Goal: Task Accomplishment & Management: Manage account settings

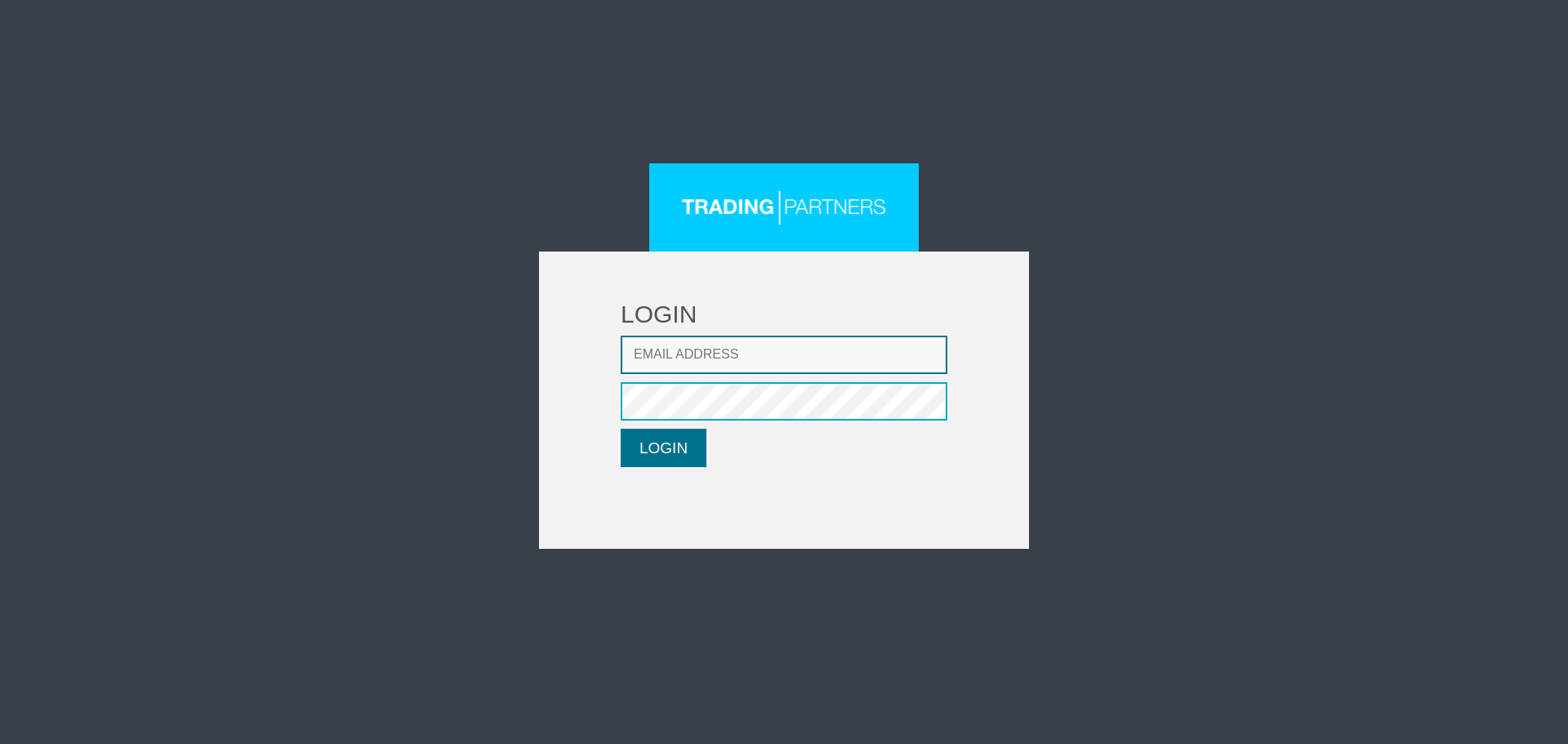
type input "CRousou@fxcess.com"
click at [674, 429] on button "LOGIN" at bounding box center [663, 448] width 85 height 38
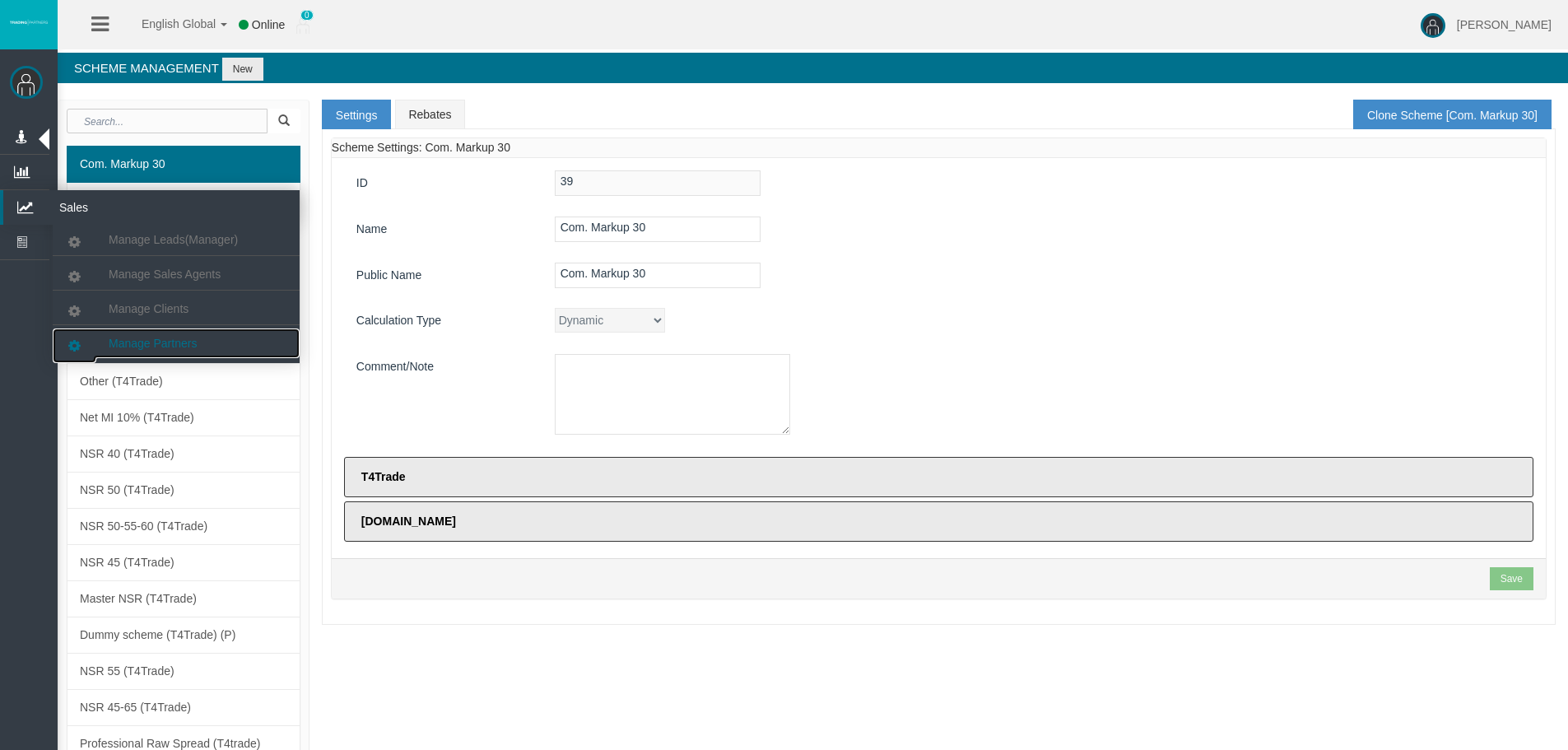
click at [123, 344] on span "Manage Partners" at bounding box center [152, 344] width 88 height 13
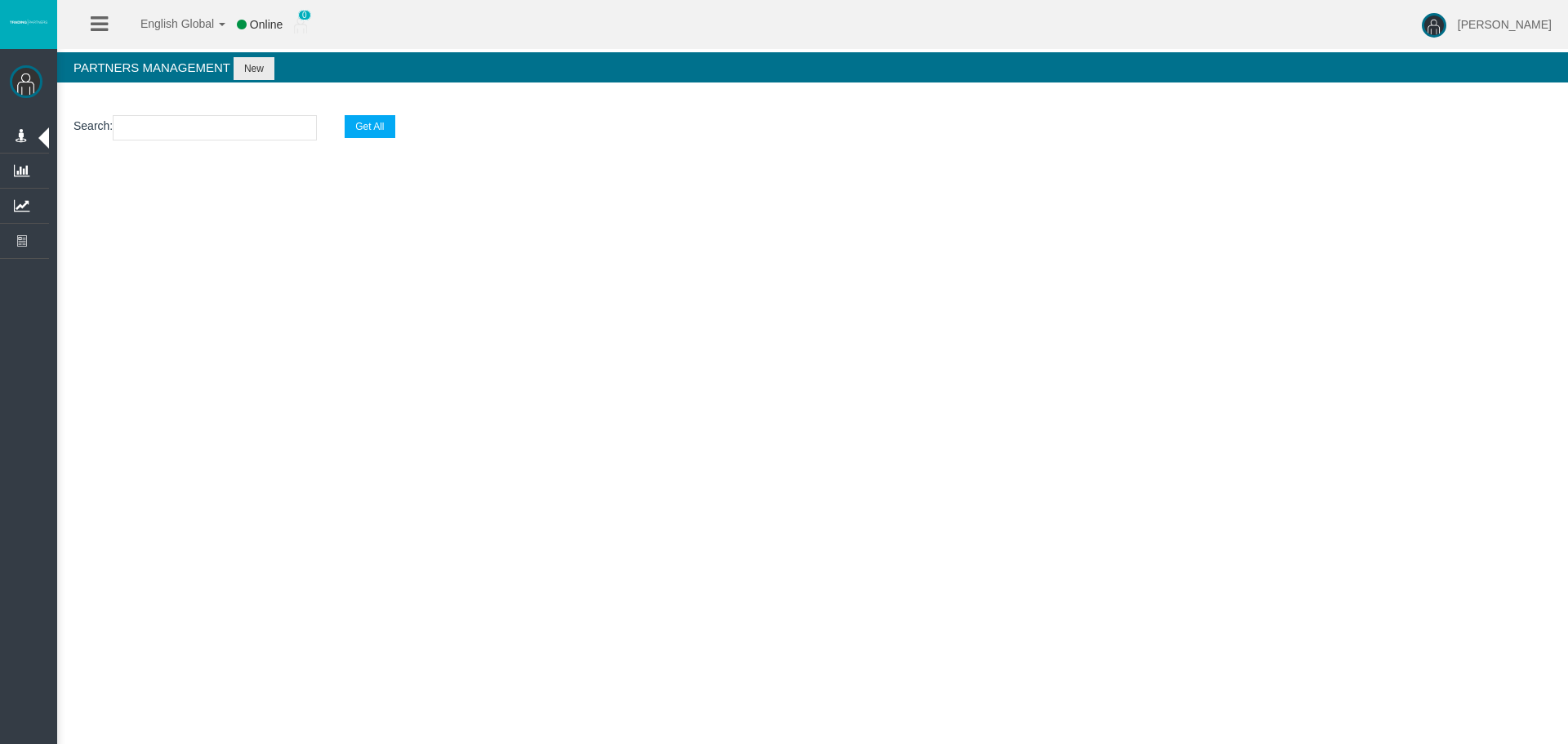
click at [176, 131] on input "text" at bounding box center [215, 127] width 204 height 26
paste input "IBrflsf"
type input "IBrflsf"
select select "25"
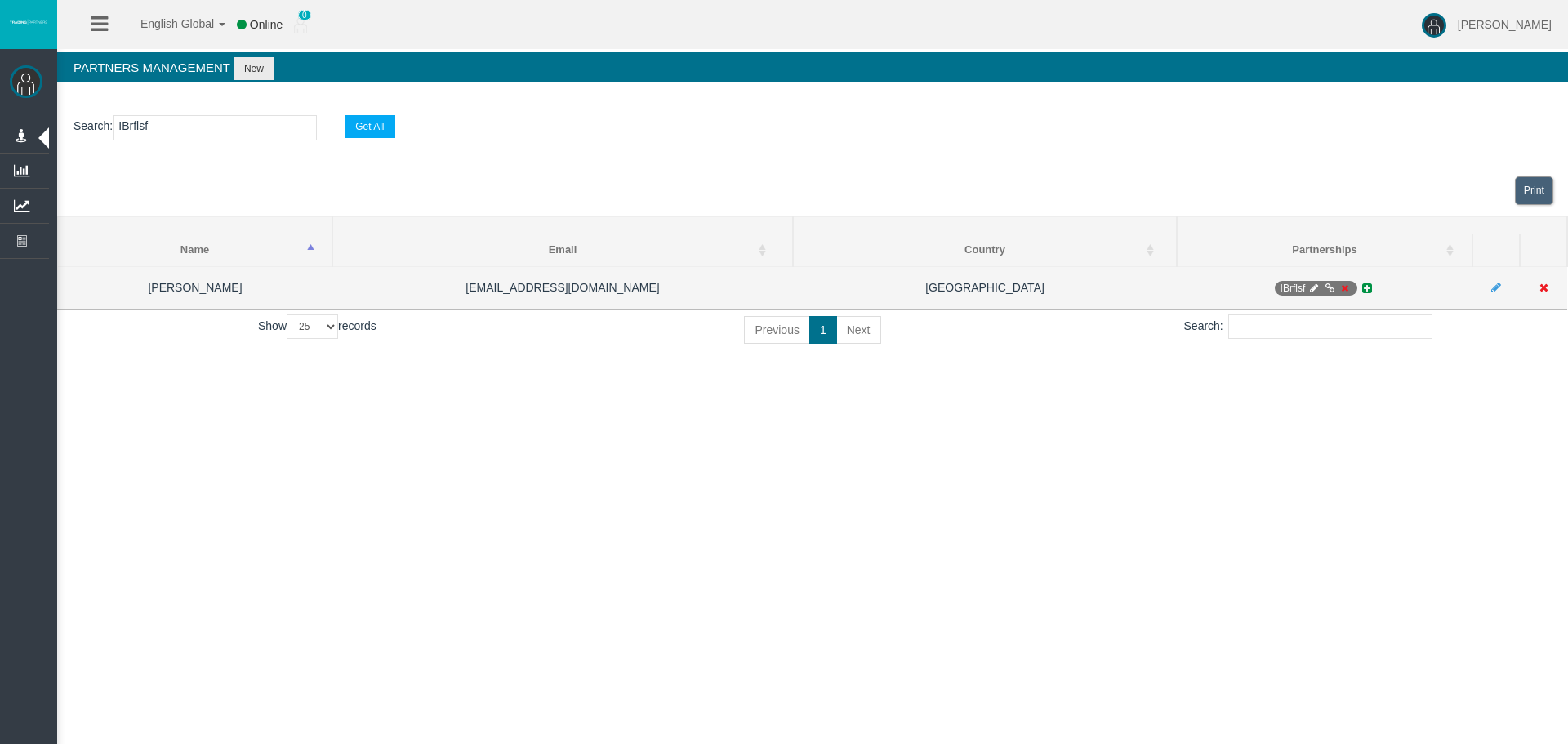
type input "IBrflsf"
click at [1309, 291] on icon at bounding box center [1313, 288] width 12 height 10
select select "1"
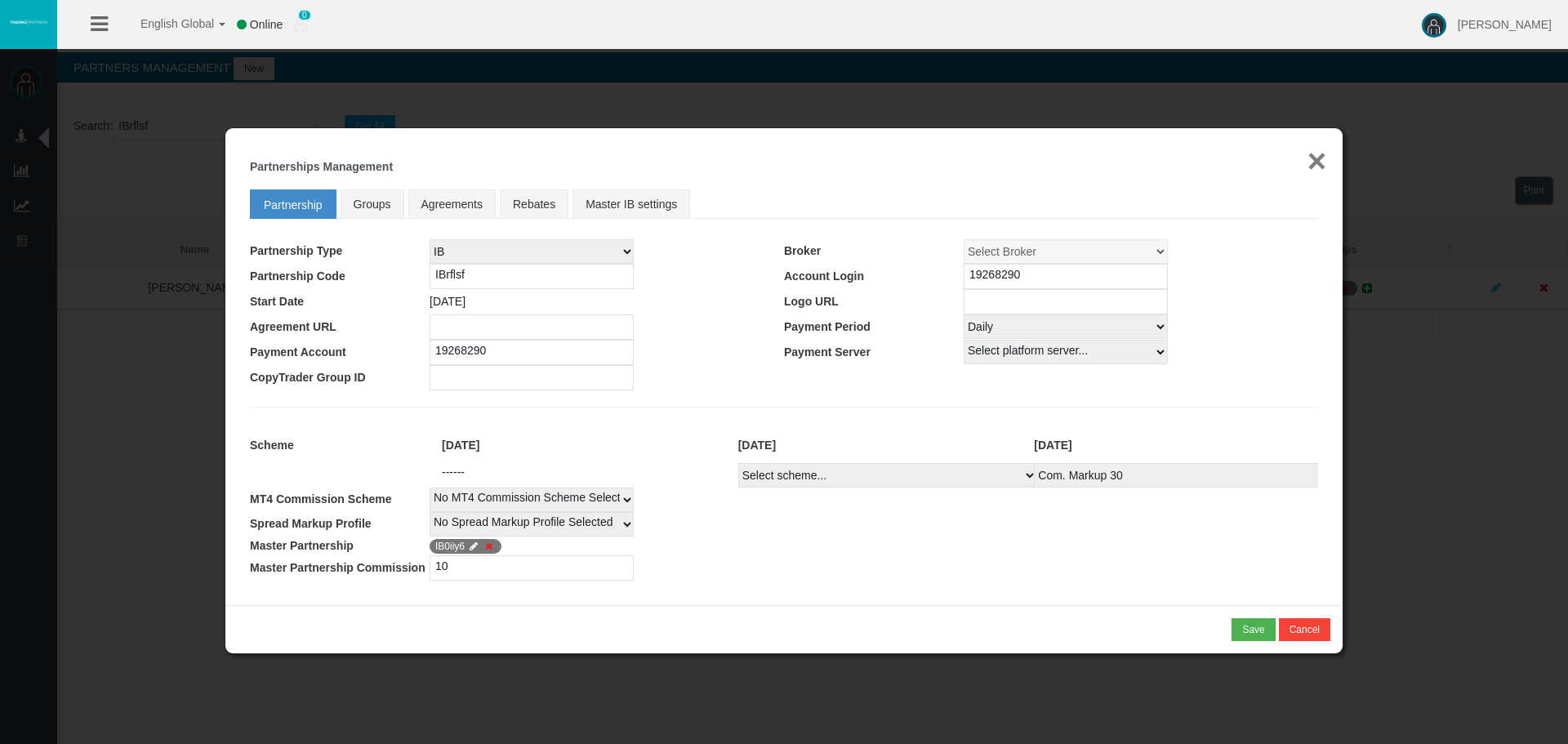
click at [1318, 166] on button "×" at bounding box center [1316, 161] width 19 height 32
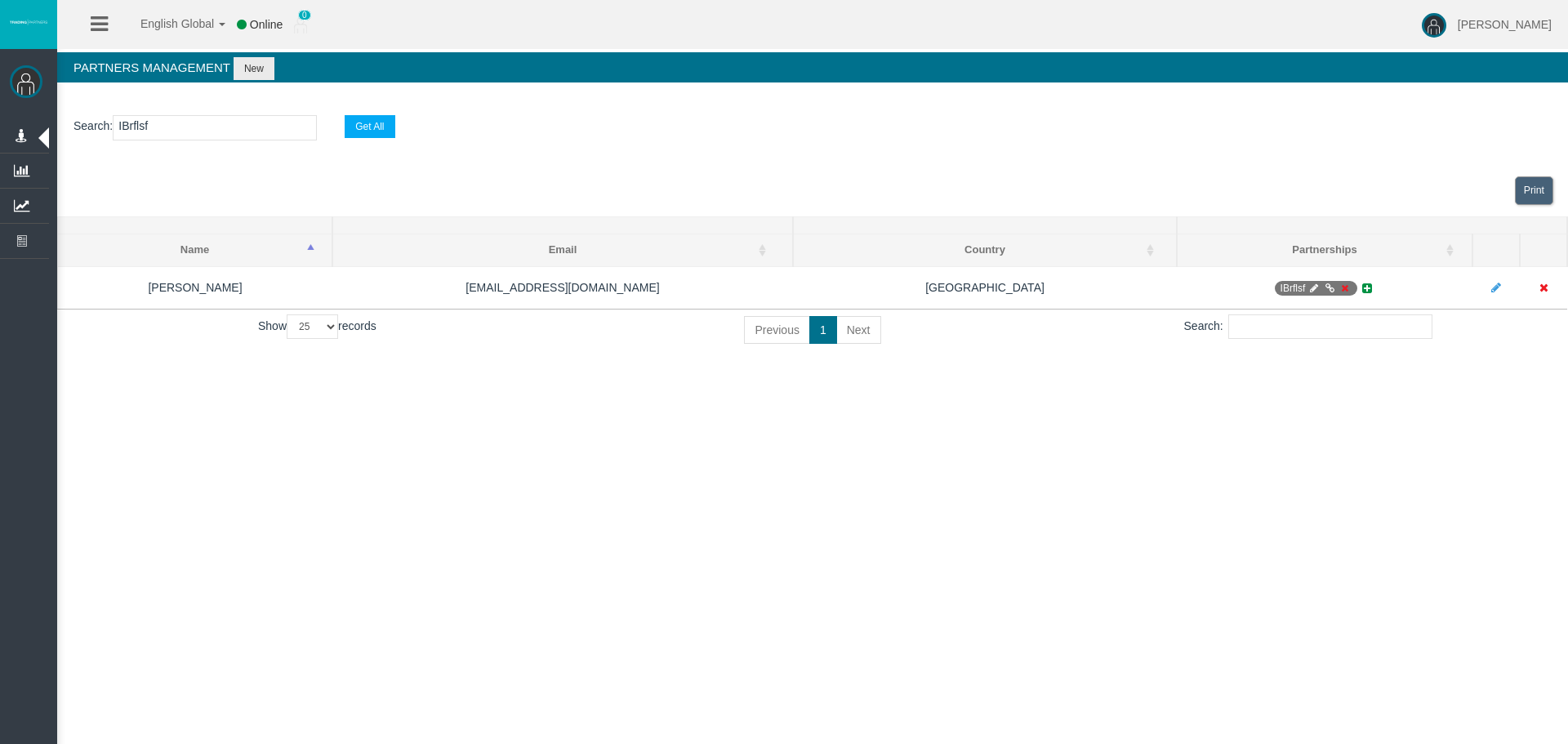
click at [134, 128] on input "IBrflsf" at bounding box center [215, 127] width 204 height 26
paste input "tssor"
type input "IBtssor"
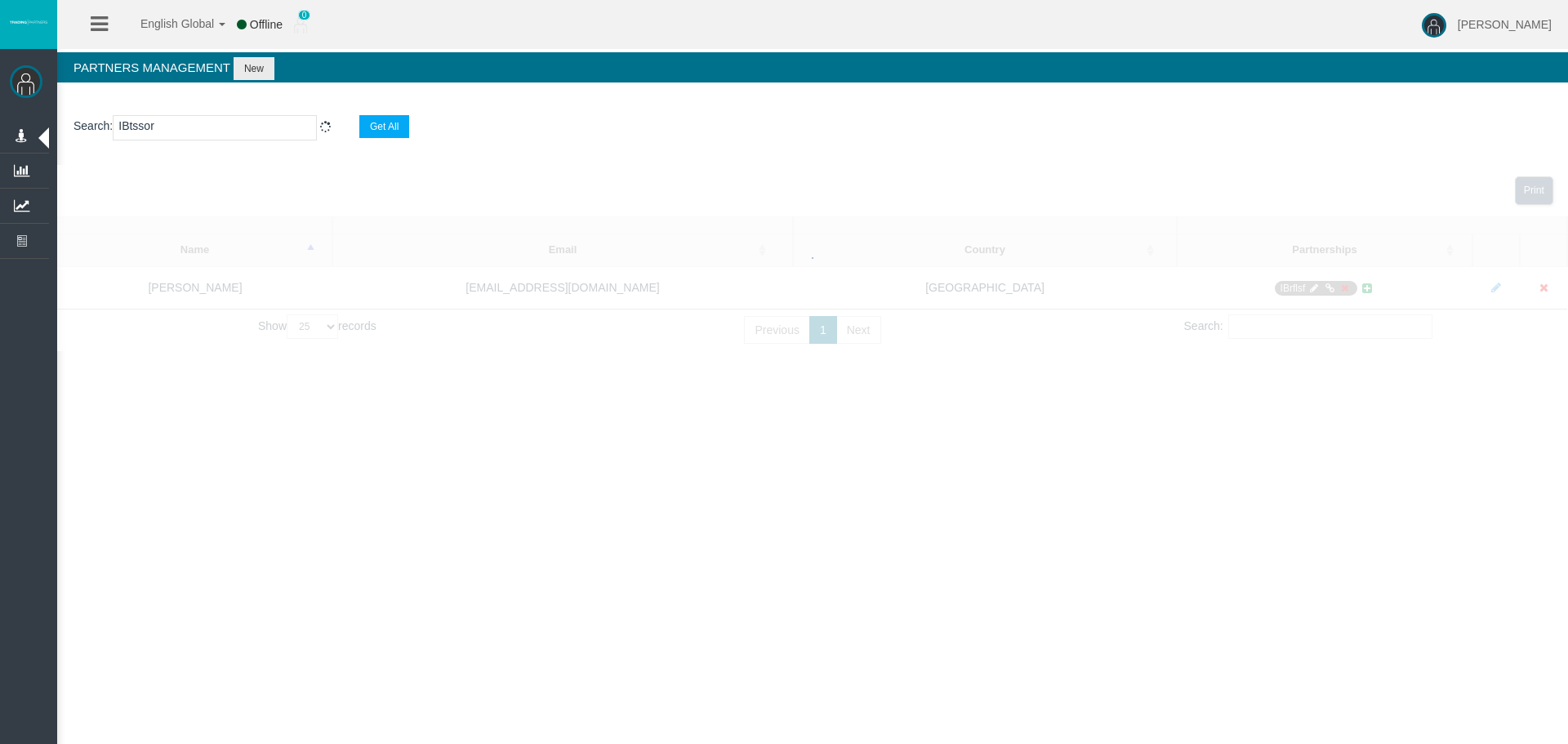
select select "25"
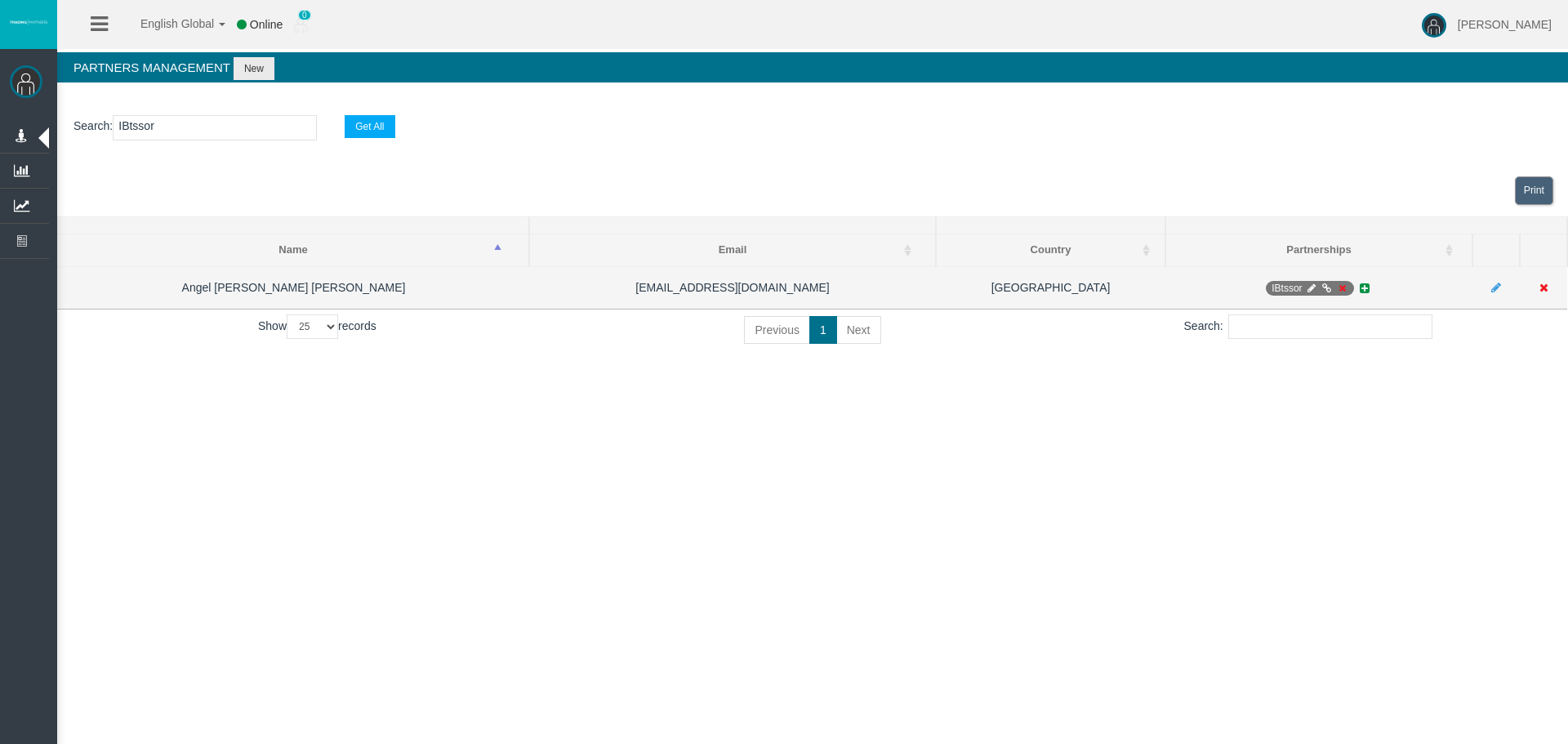
click at [1342, 288] on icon at bounding box center [1341, 288] width 12 height 10
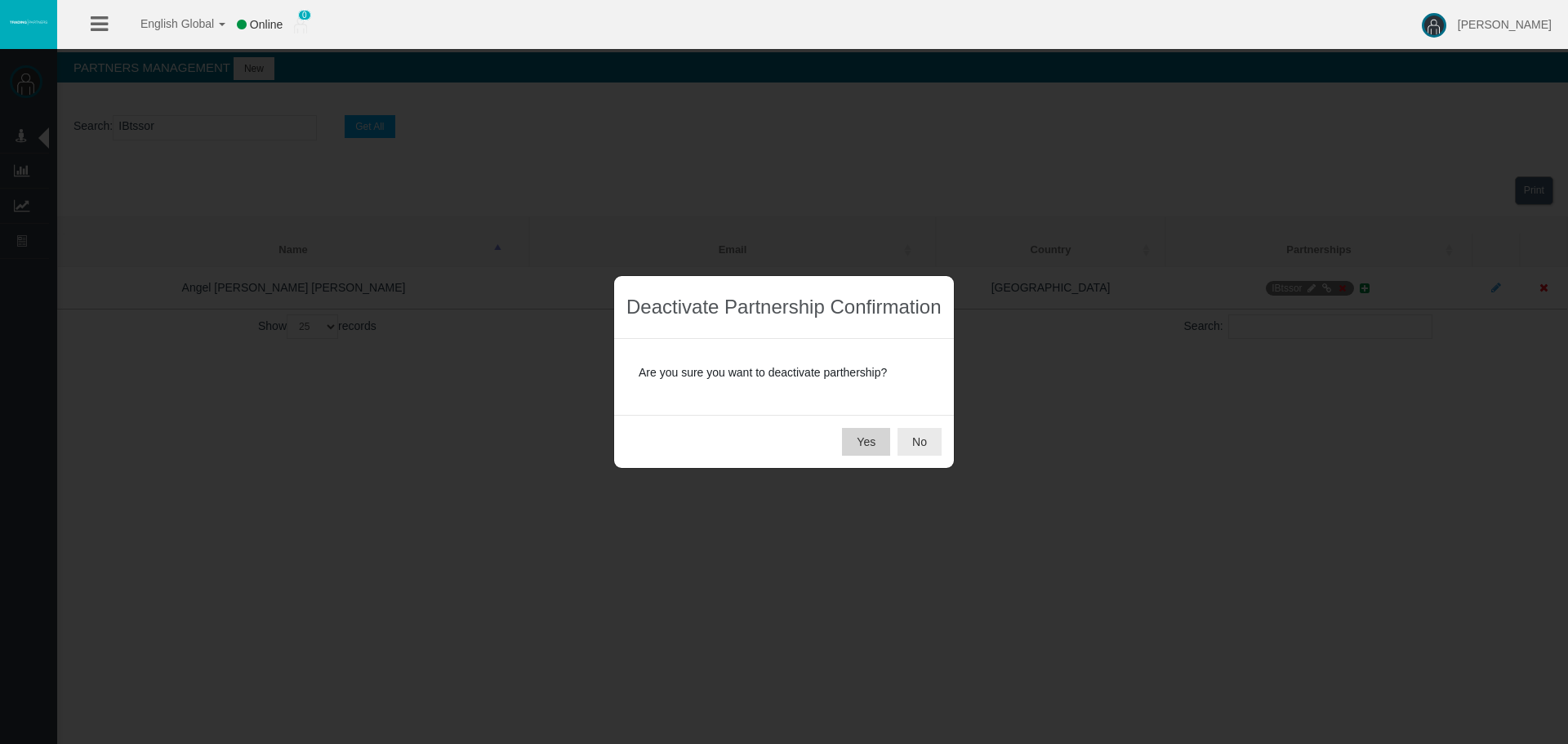
click at [872, 442] on button "Yes" at bounding box center [865, 442] width 48 height 28
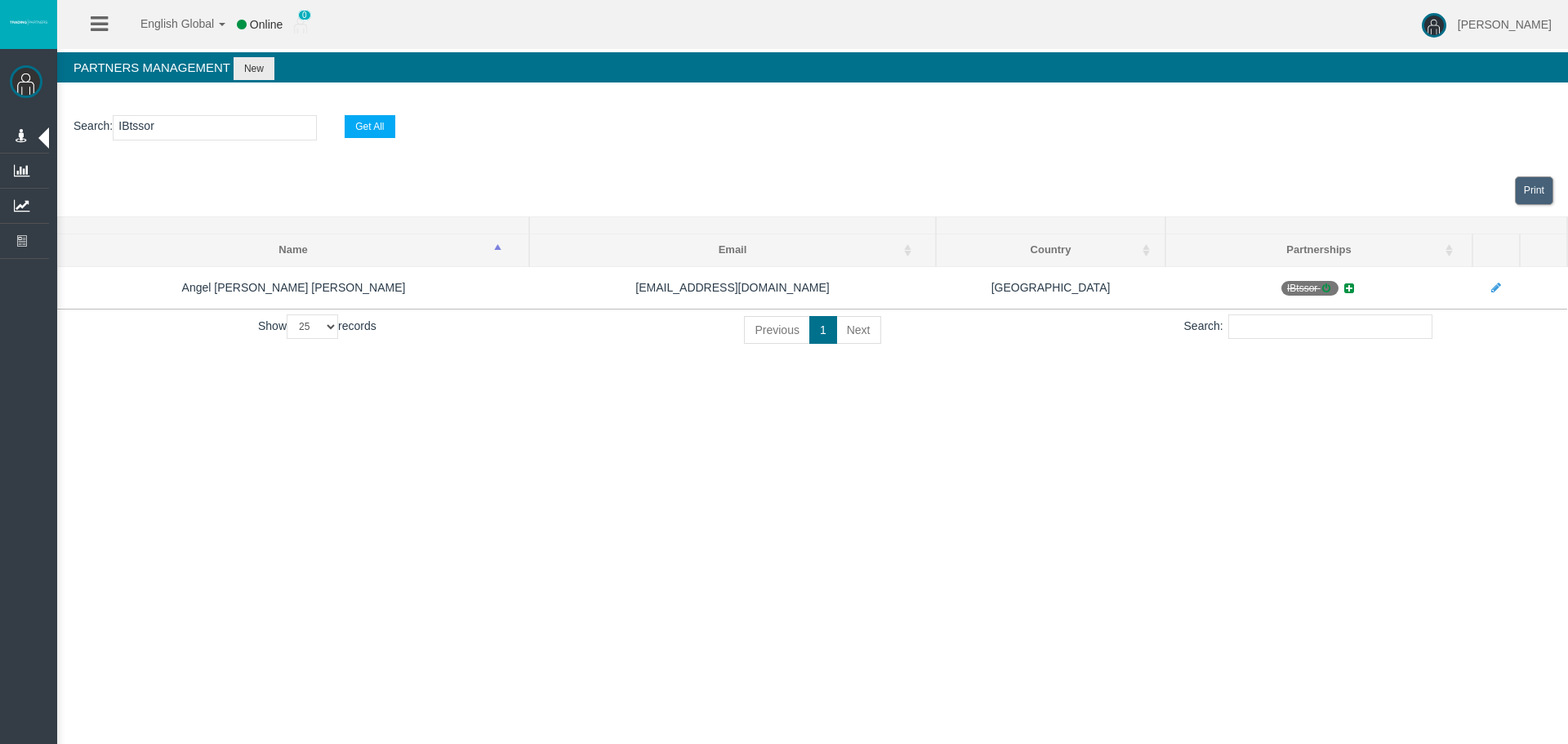
click at [138, 129] on input "IBtssor" at bounding box center [215, 127] width 204 height 26
paste input "IB249z7"
click at [138, 129] on input "IBtIB249z7sor" at bounding box center [215, 127] width 204 height 26
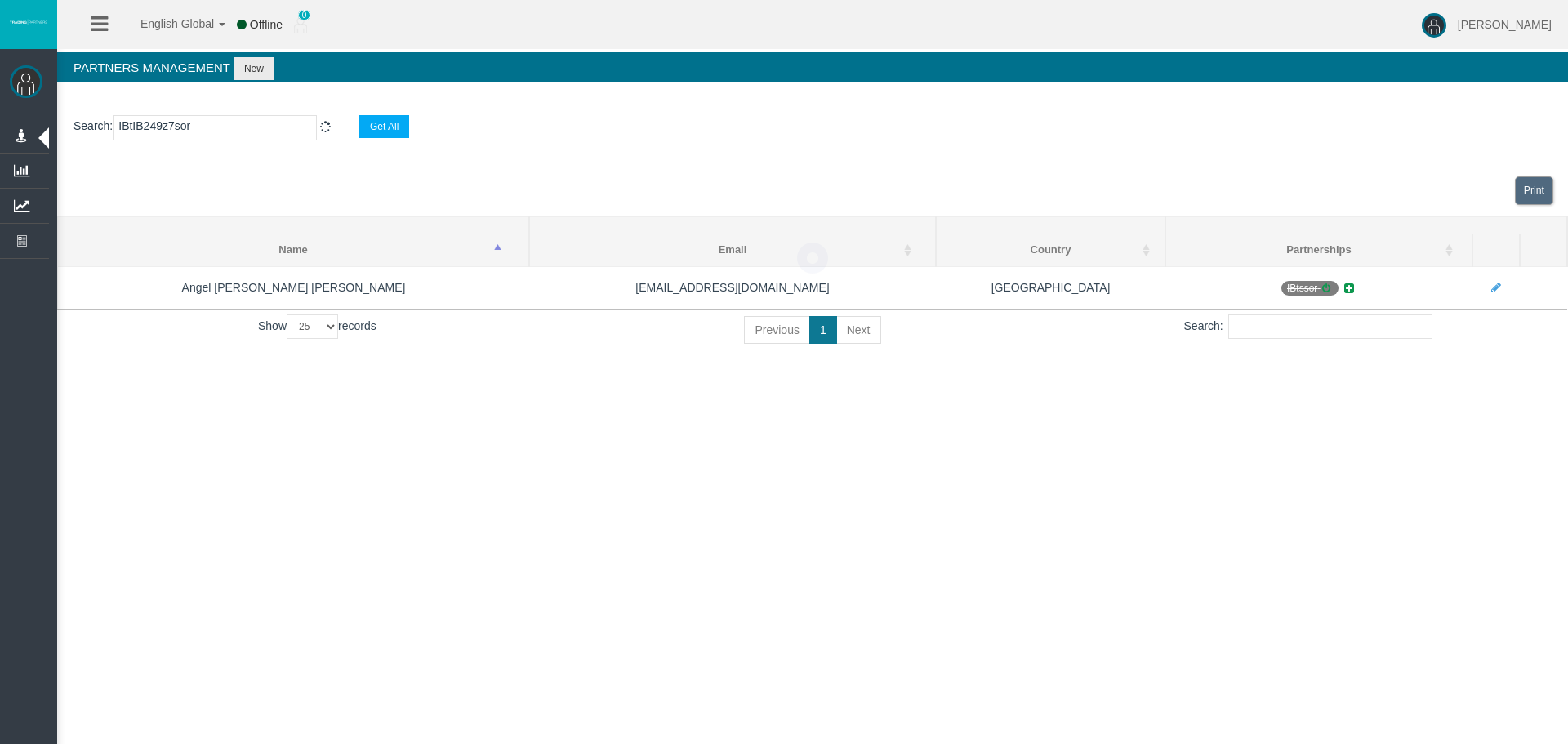
click at [138, 129] on input "IBtIB249z7sor" at bounding box center [215, 127] width 204 height 26
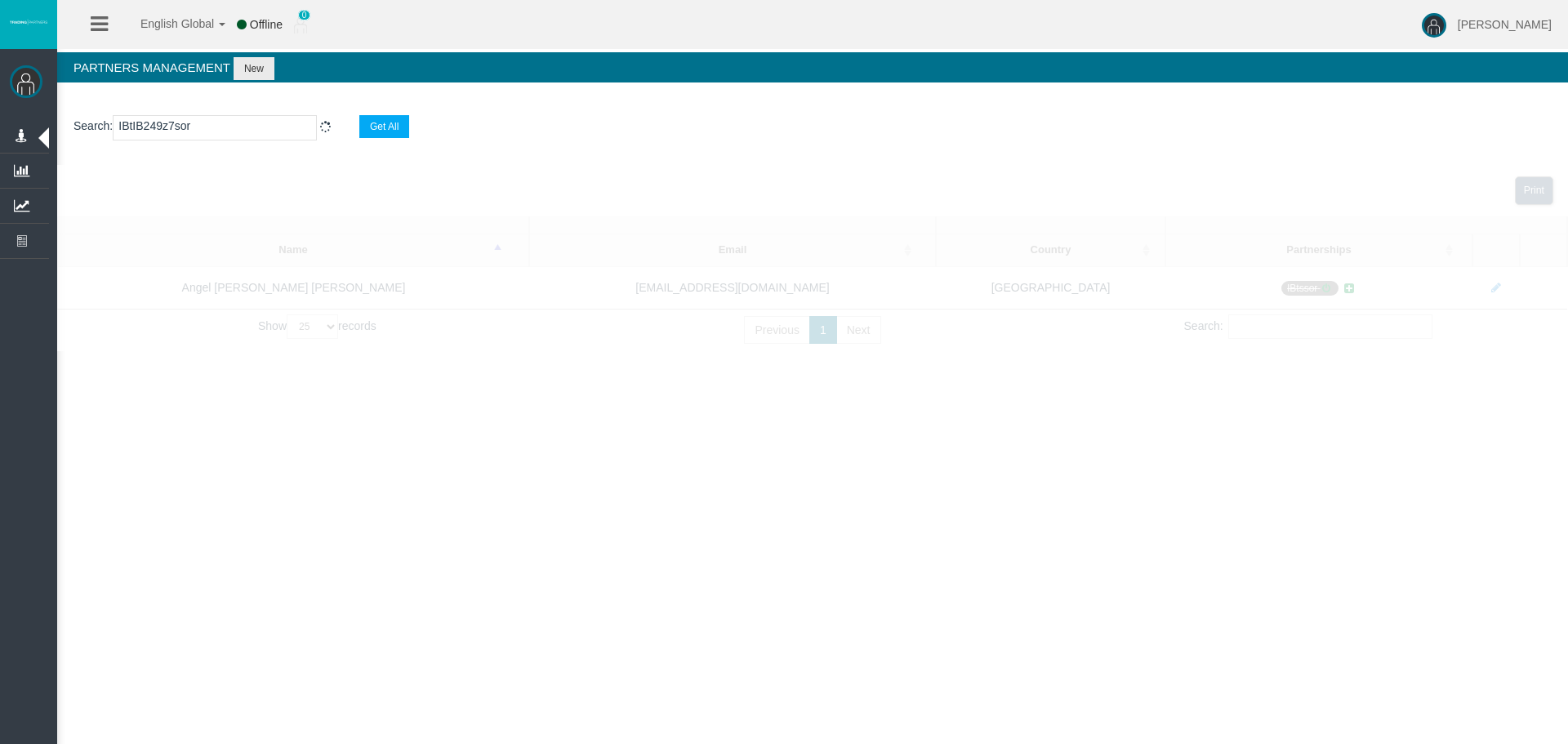
paste input "249z7"
type input "IB249z7"
select select "25"
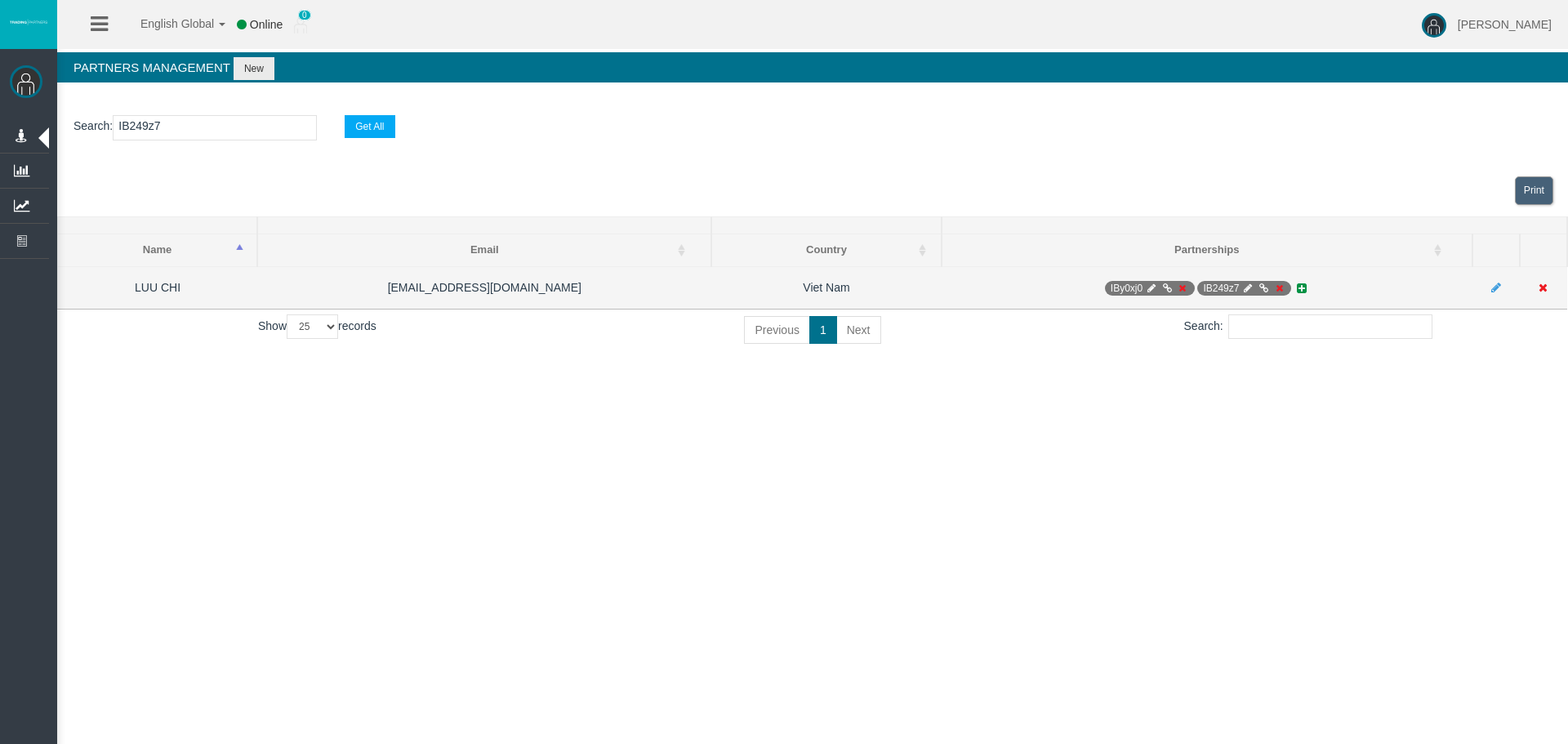
click at [1277, 287] on icon at bounding box center [1277, 288] width 12 height 10
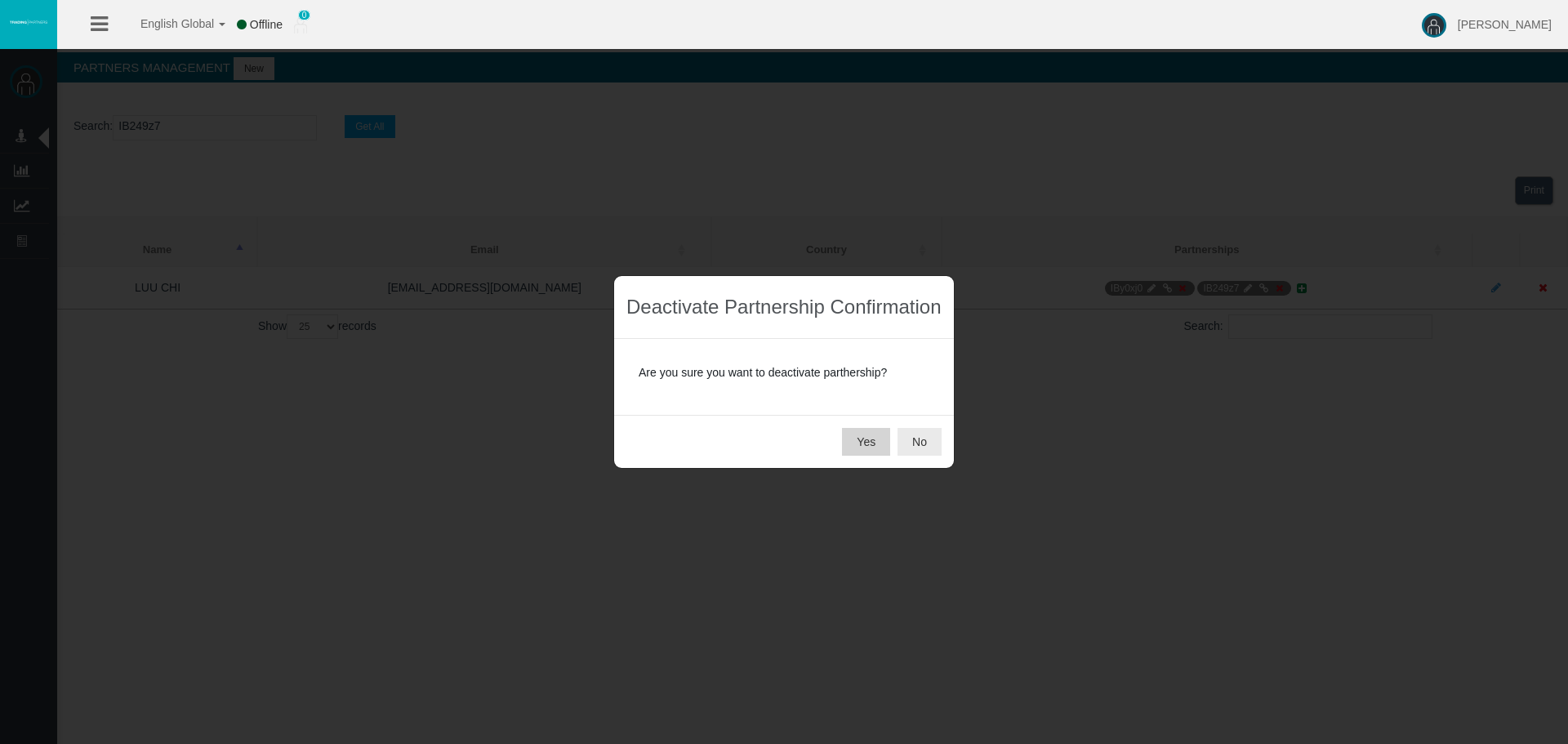
click at [854, 444] on button "Yes" at bounding box center [865, 442] width 48 height 28
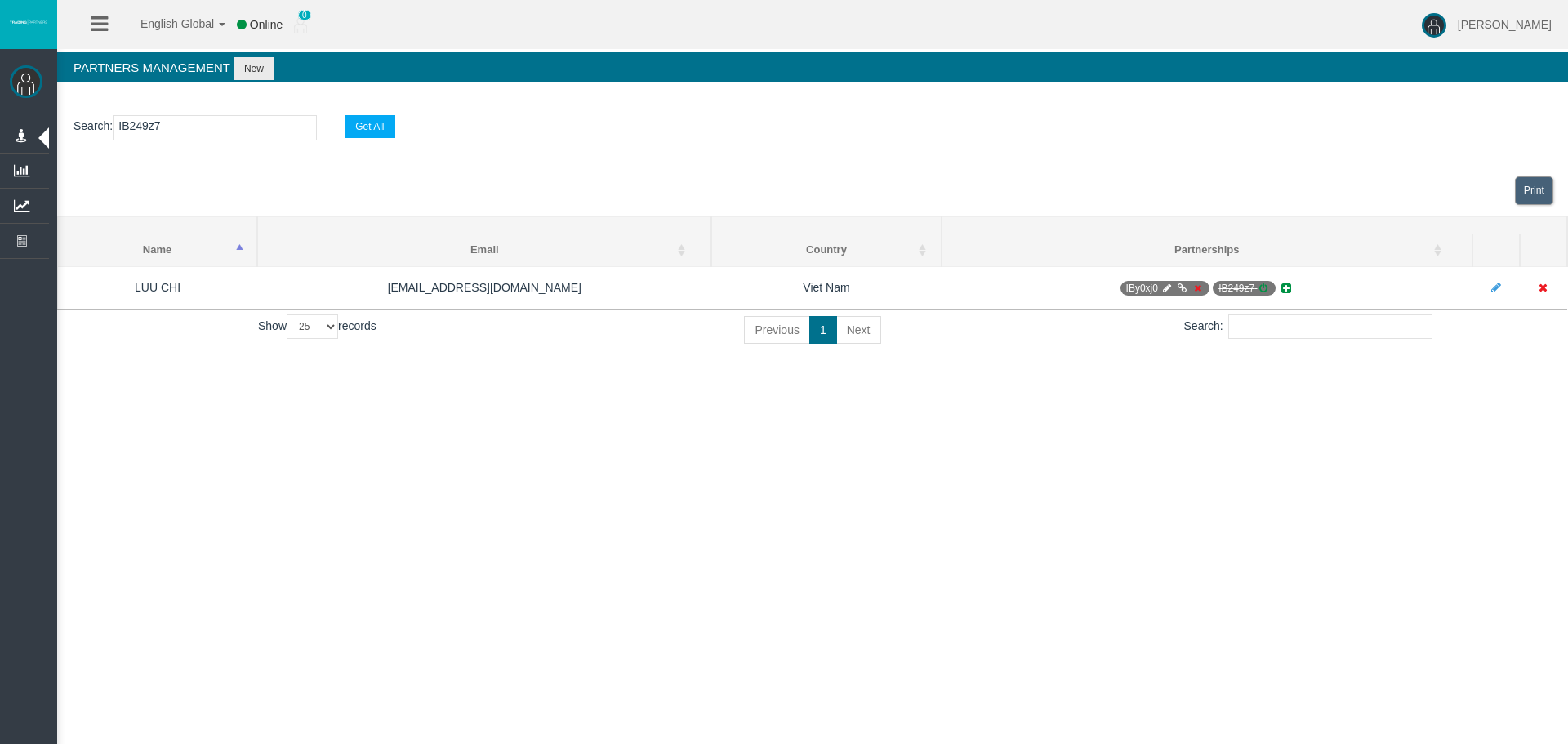
click at [137, 127] on input "IB249z7" at bounding box center [215, 127] width 204 height 26
paste input "z1mfu"
type input "IBz1mfu"
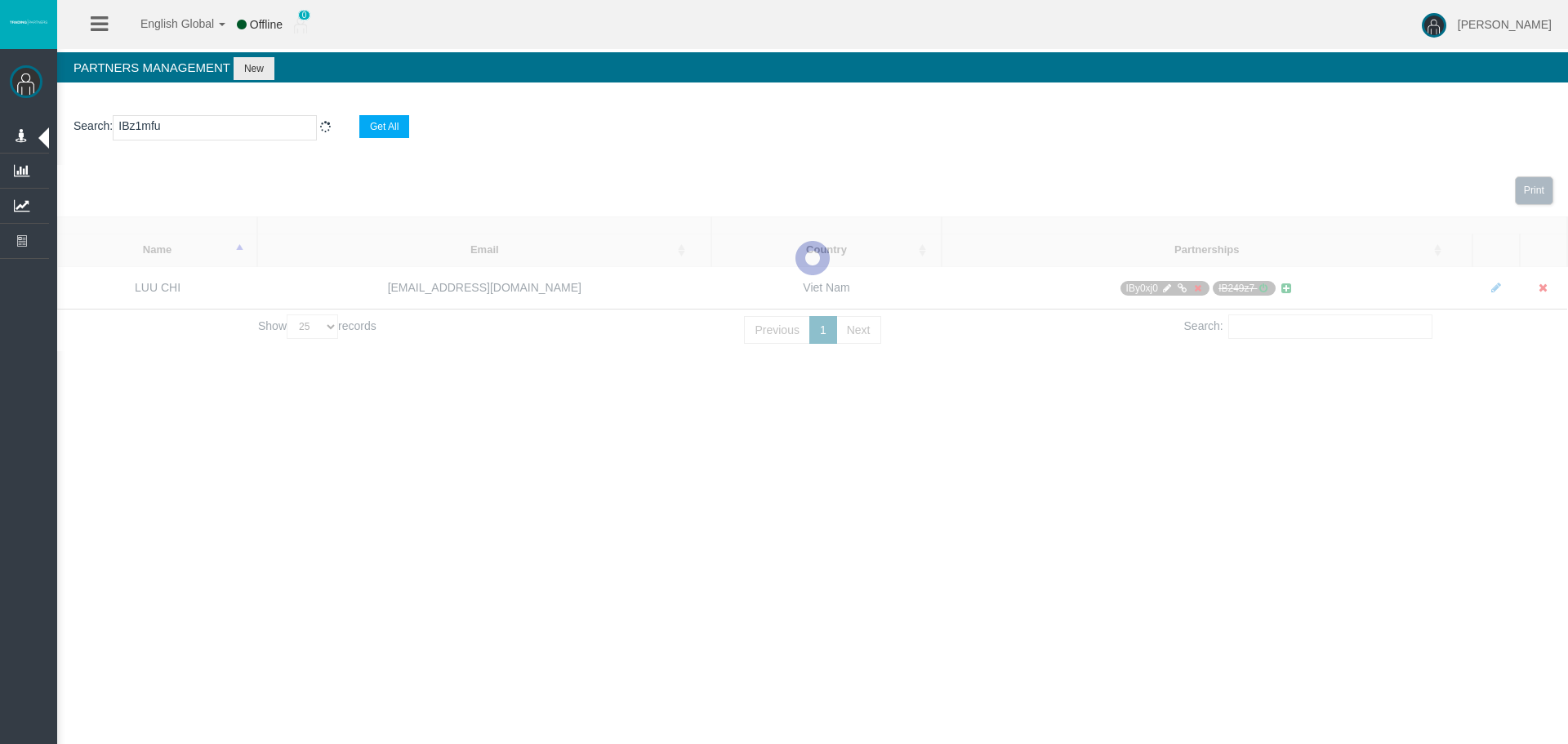
select select "25"
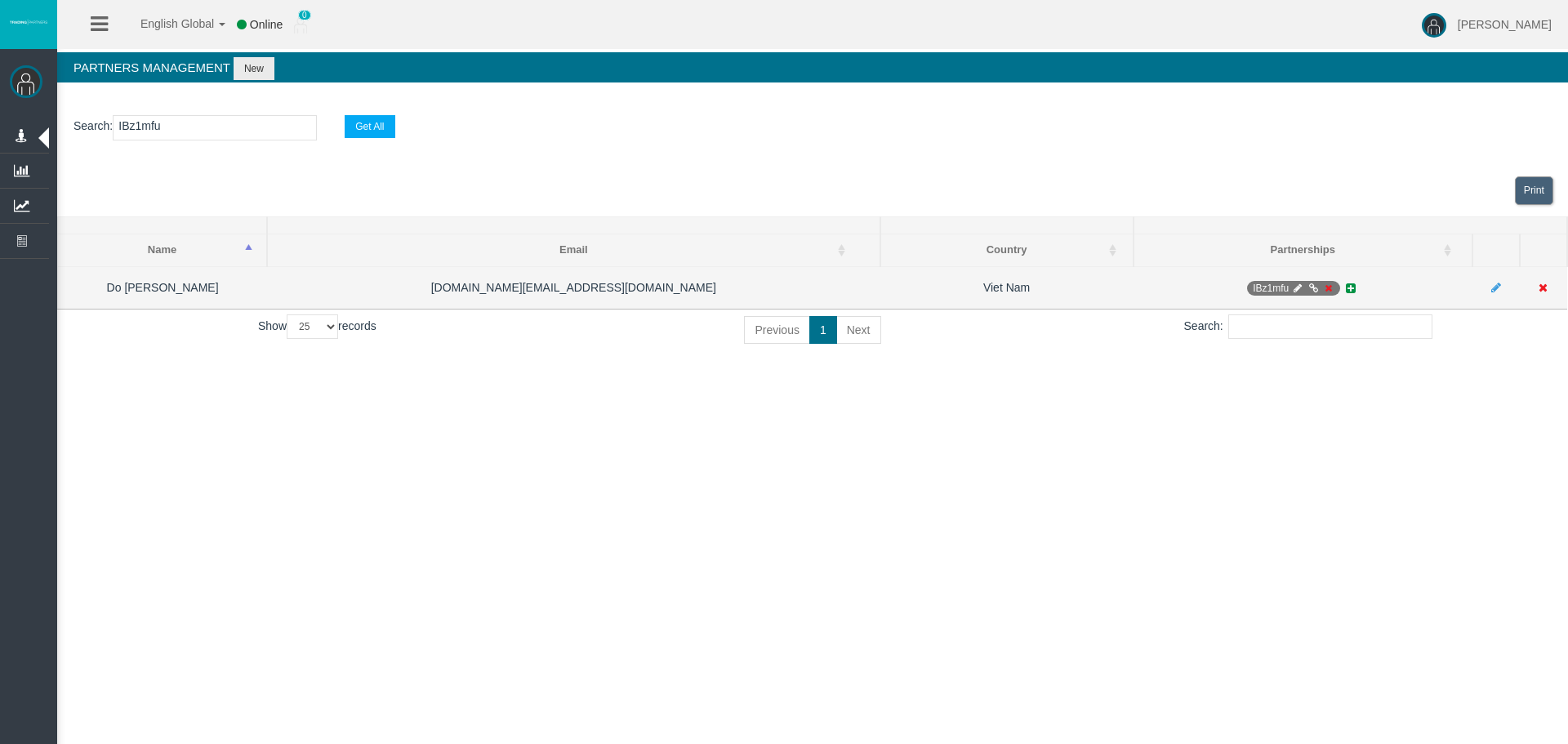
type input "IBz1mfu"
click at [1326, 288] on icon at bounding box center [1328, 288] width 12 height 10
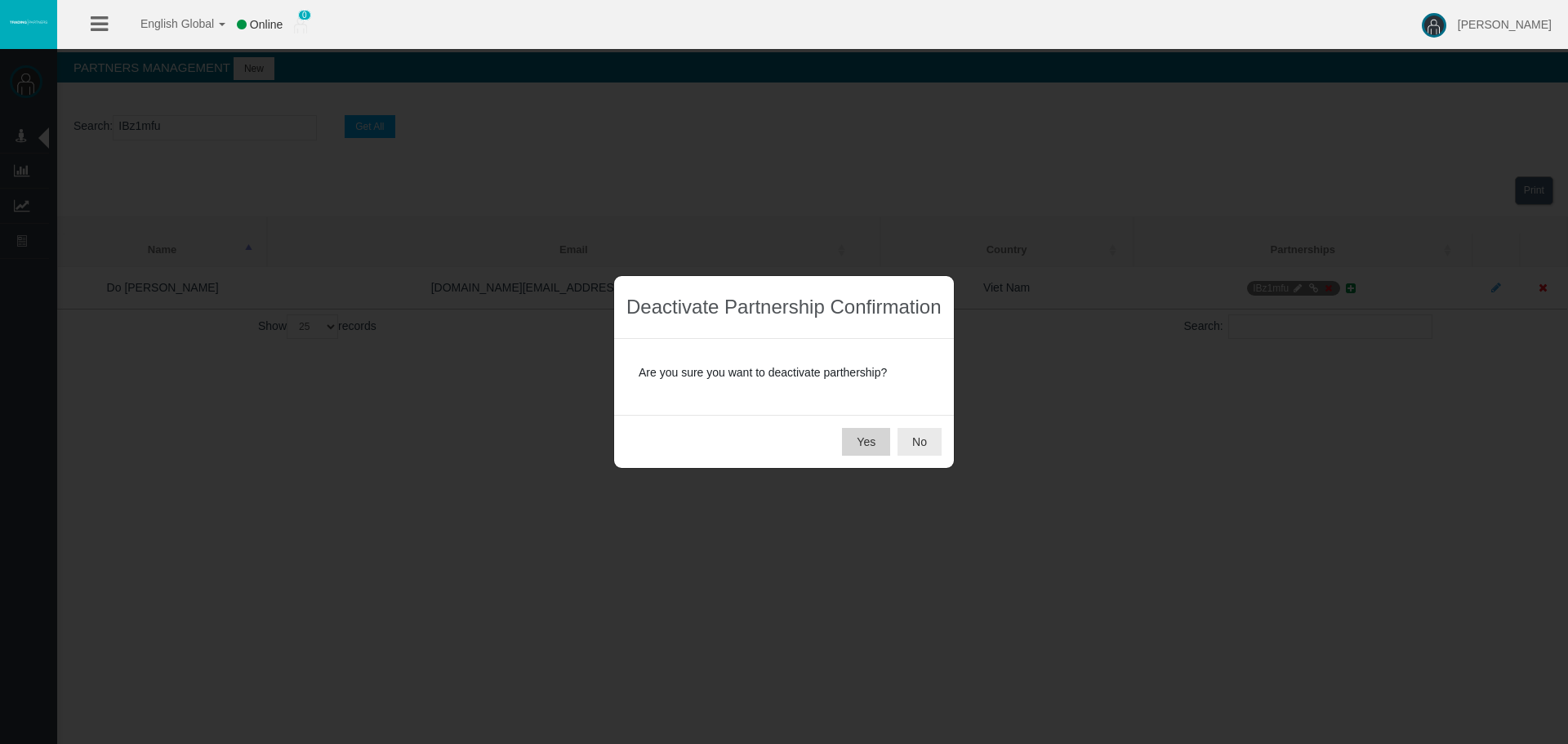
click at [876, 438] on button "Yes" at bounding box center [865, 442] width 48 height 28
